Goal: Task Accomplishment & Management: Use online tool/utility

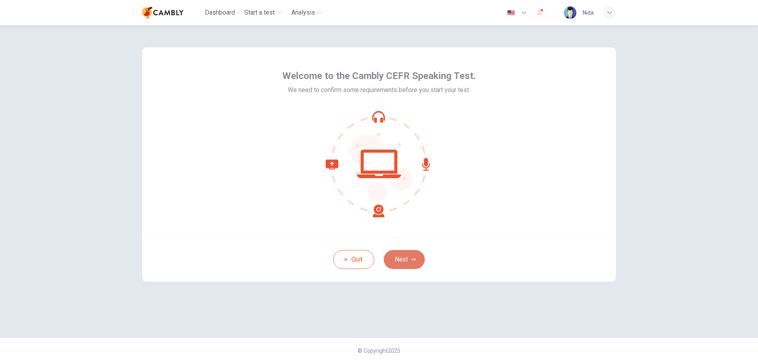
click at [405, 251] on button "Next" at bounding box center [404, 259] width 41 height 19
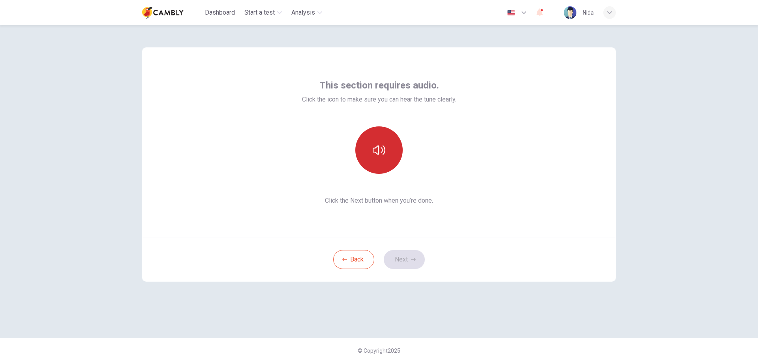
click at [386, 149] on button "button" at bounding box center [378, 149] width 47 height 47
click at [399, 257] on button "Next" at bounding box center [404, 259] width 41 height 19
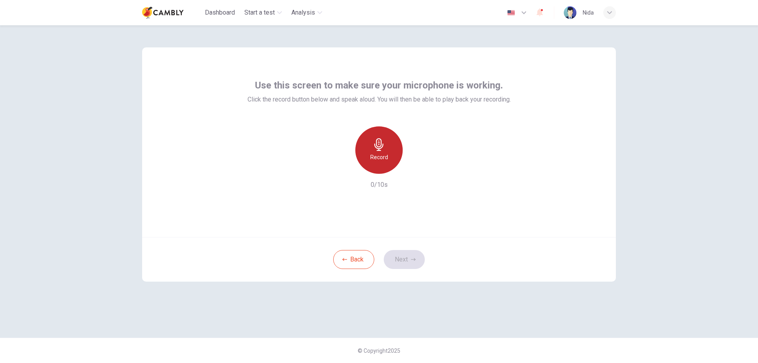
click at [389, 156] on div "Record" at bounding box center [378, 149] width 47 height 47
click at [389, 156] on div "Stop" at bounding box center [378, 149] width 47 height 47
click at [410, 258] on button "Next" at bounding box center [404, 259] width 41 height 19
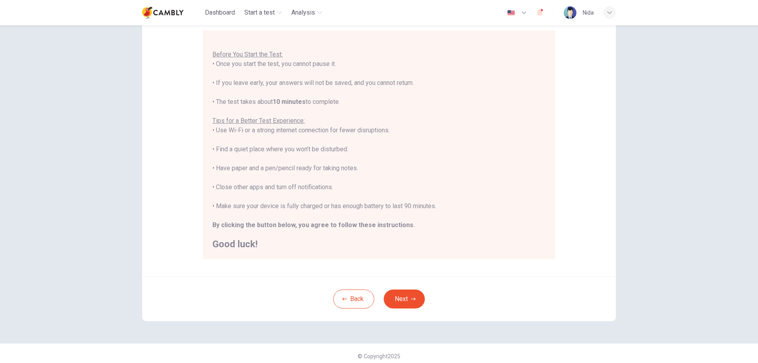
scroll to position [71, 0]
click at [413, 301] on button "Next" at bounding box center [404, 298] width 41 height 19
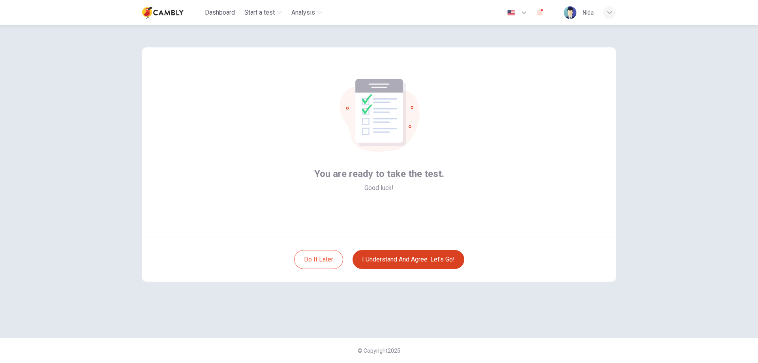
scroll to position [0, 0]
click at [399, 259] on button "I understand and agree. Let’s go!" at bounding box center [408, 259] width 112 height 19
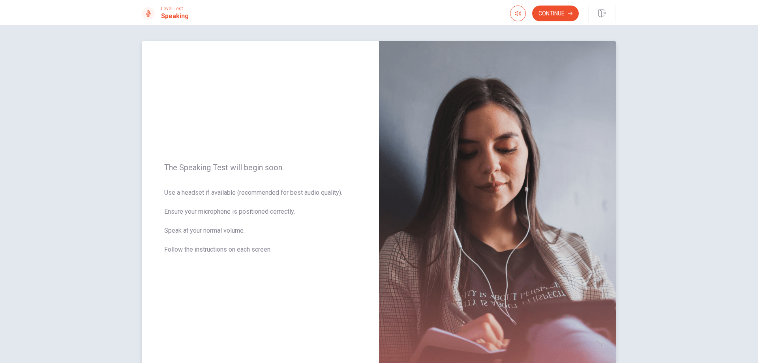
click at [226, 199] on span "Use a headset if available (recommended for best audio quality). Ensure your mi…" at bounding box center [260, 226] width 193 height 76
click at [570, 16] on button "Continue" at bounding box center [555, 14] width 47 height 16
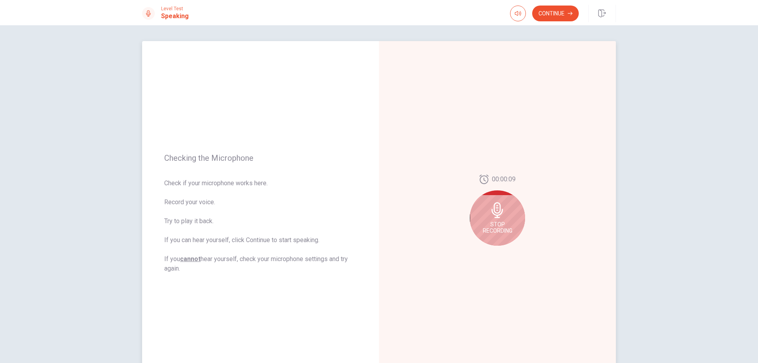
click at [513, 221] on div "Stop Recording" at bounding box center [497, 217] width 55 height 55
click at [507, 255] on button "Play Audio" at bounding box center [506, 251] width 11 height 11
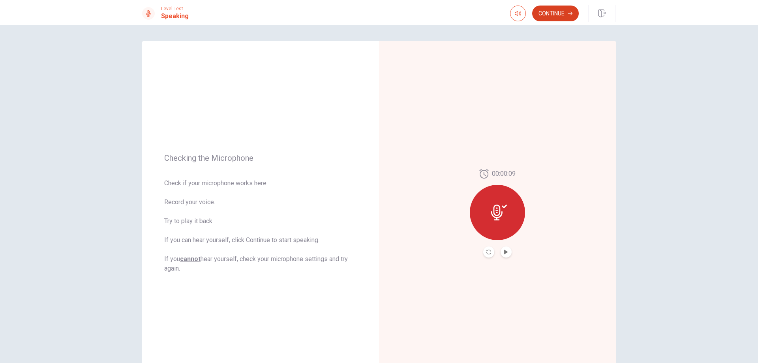
click at [553, 17] on button "Continue" at bounding box center [555, 14] width 47 height 16
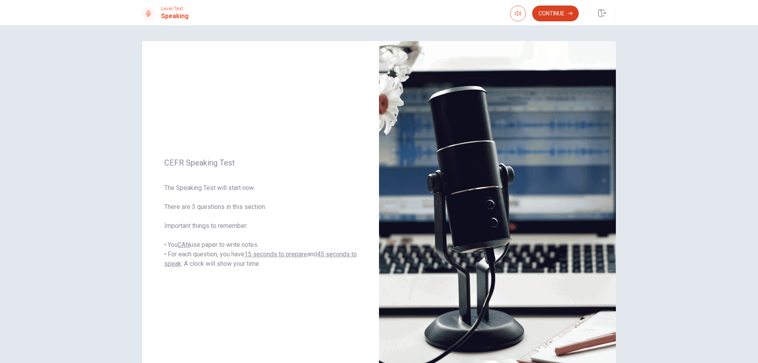
click at [553, 17] on button "Continue" at bounding box center [555, 14] width 47 height 16
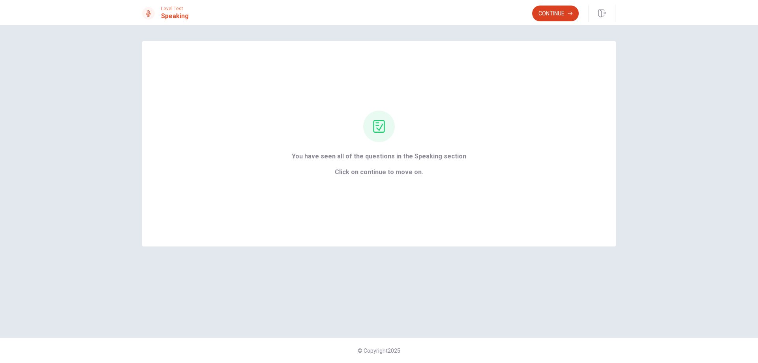
click at [542, 13] on button "Continue" at bounding box center [555, 14] width 47 height 16
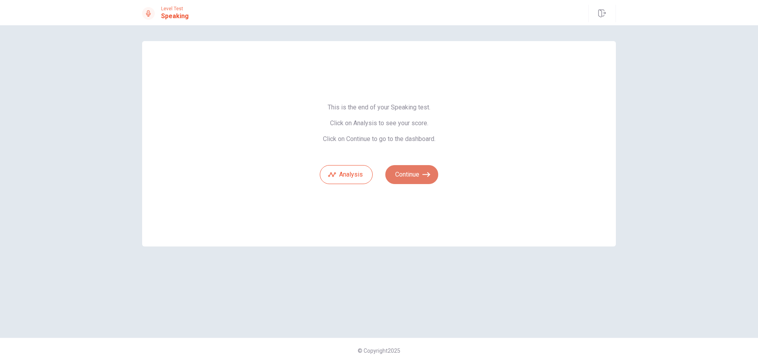
click at [405, 174] on button "Continue" at bounding box center [411, 174] width 53 height 19
